Goal: Find specific page/section: Find specific page/section

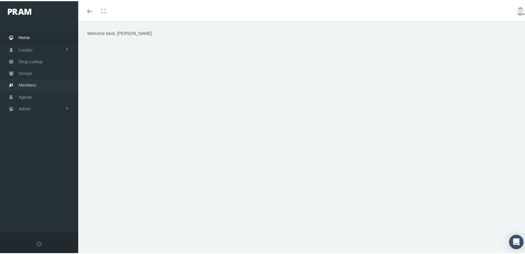
click at [22, 81] on span "Members" at bounding box center [27, 83] width 17 height 11
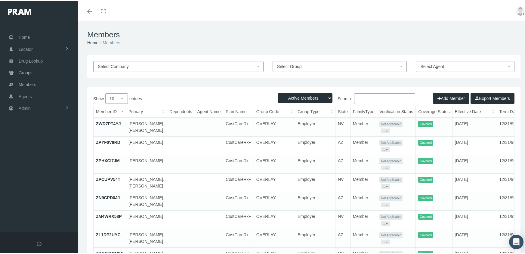
click at [311, 96] on select "Active Members Terminated Members Active & Terminated" at bounding box center [305, 97] width 55 height 10
select select "3"
click at [278, 92] on select "Active Members Terminated Members Active & Terminated" at bounding box center [305, 97] width 55 height 10
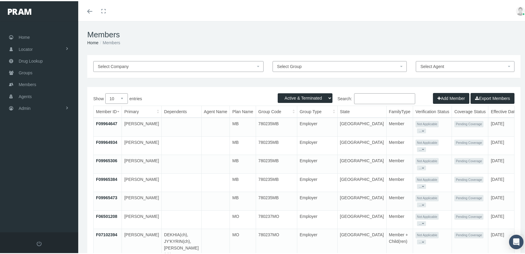
click at [371, 94] on input "Search:" at bounding box center [384, 97] width 61 height 11
type input "[PERSON_NAME]"
